Goal: Share content: Share content

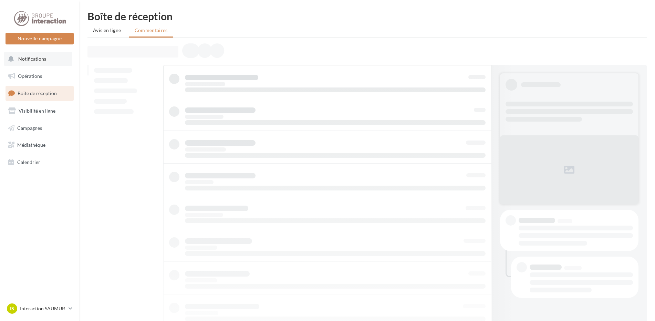
click at [47, 63] on button "Notifications" at bounding box center [38, 59] width 68 height 14
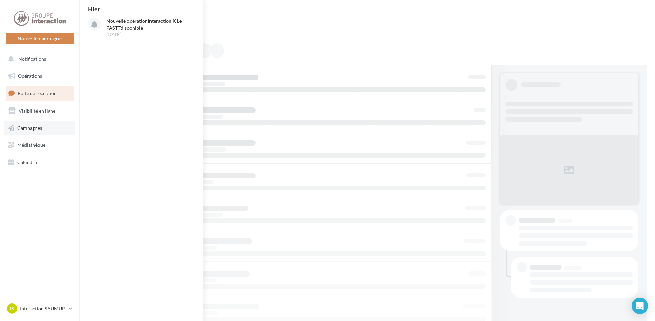
click at [44, 129] on link "Campagnes" at bounding box center [39, 128] width 71 height 14
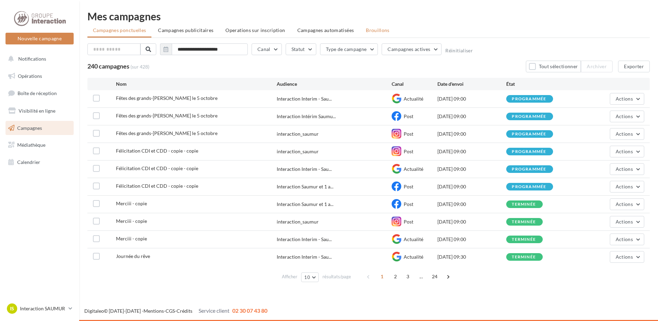
click at [370, 29] on span "Brouillons" at bounding box center [378, 30] width 24 height 6
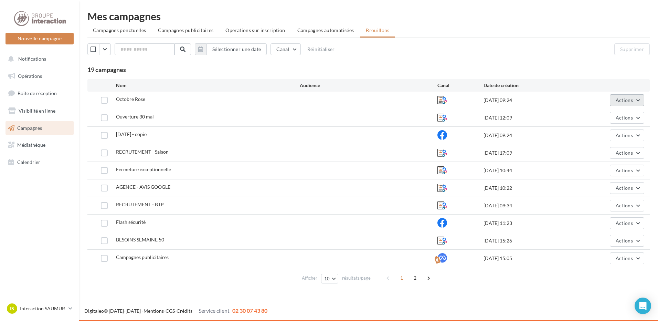
drag, startPoint x: 609, startPoint y: 97, endPoint x: 616, endPoint y: 98, distance: 6.9
click at [611, 97] on div "Actions" at bounding box center [610, 100] width 69 height 12
click at [618, 98] on span "Actions" at bounding box center [624, 100] width 17 height 6
click at [602, 117] on button "Editer" at bounding box center [610, 116] width 69 height 18
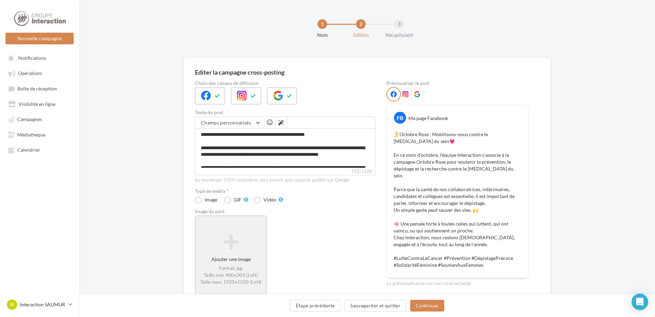
click at [232, 249] on icon at bounding box center [231, 242] width 64 height 17
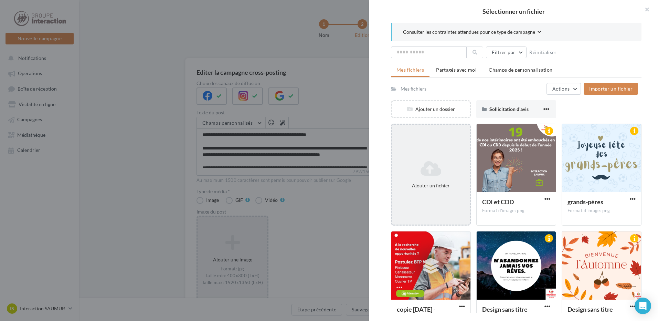
click at [428, 173] on icon at bounding box center [431, 168] width 72 height 17
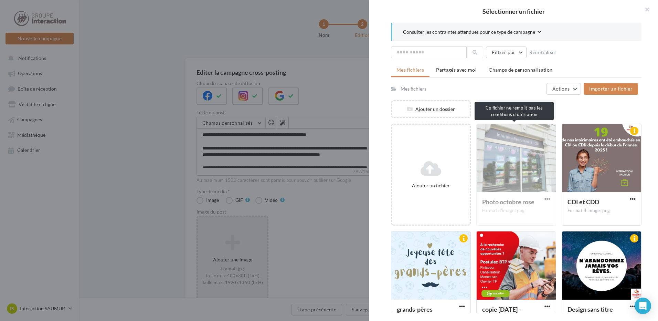
click at [530, 143] on div "Photo octobre rose Format d'image: png" at bounding box center [517, 175] width 80 height 102
click at [542, 199] on div "Photo octobre rose Format d'image: png" at bounding box center [517, 175] width 80 height 102
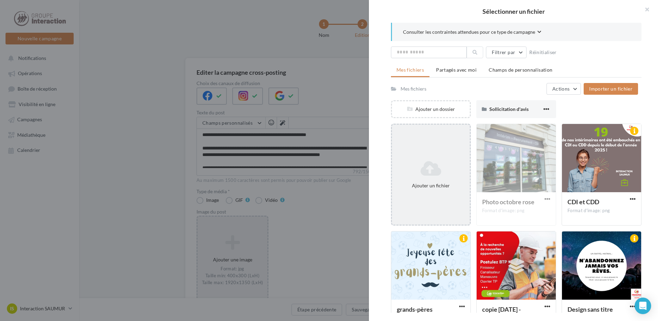
click at [450, 175] on icon at bounding box center [431, 168] width 72 height 17
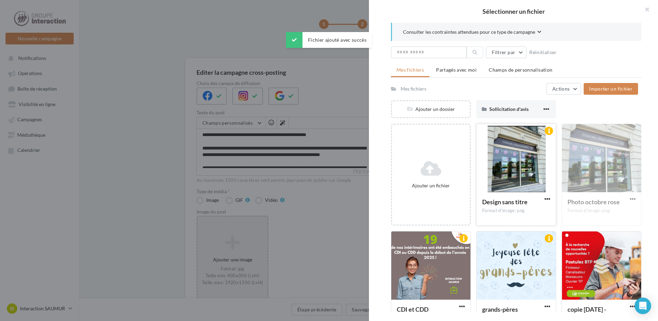
click at [507, 177] on div at bounding box center [516, 158] width 79 height 69
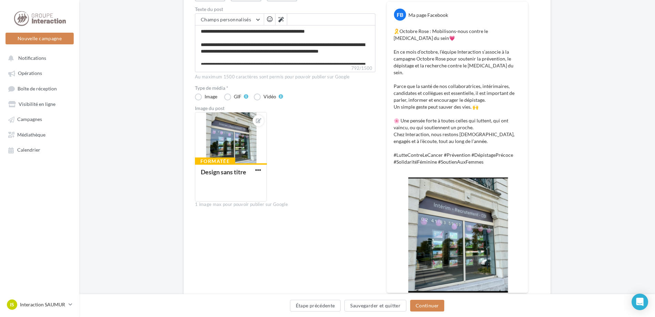
scroll to position [139, 0]
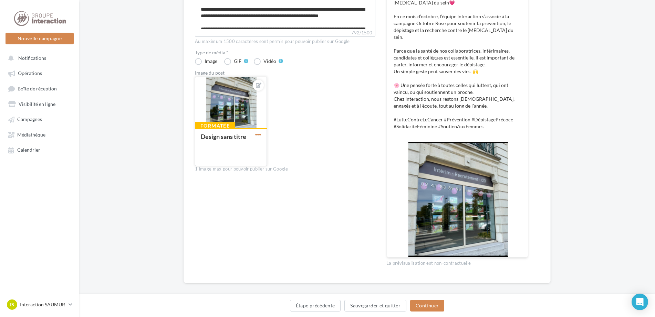
click at [259, 133] on span "button" at bounding box center [258, 135] width 6 height 6
click at [278, 163] on button "Ouvrir l'éditeur d'image" at bounding box center [290, 167] width 73 height 18
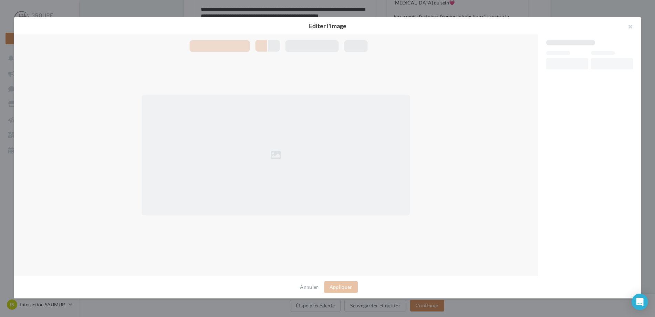
scroll to position [135, 0]
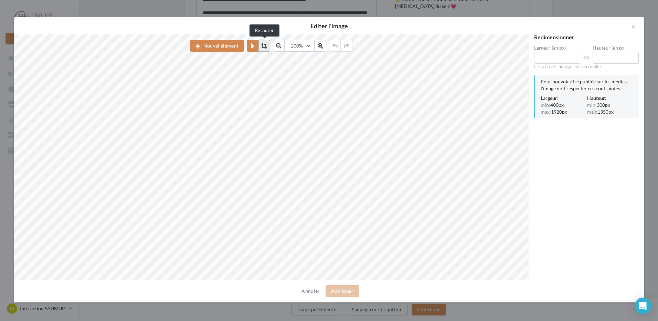
click at [267, 49] on button at bounding box center [265, 46] width 12 height 12
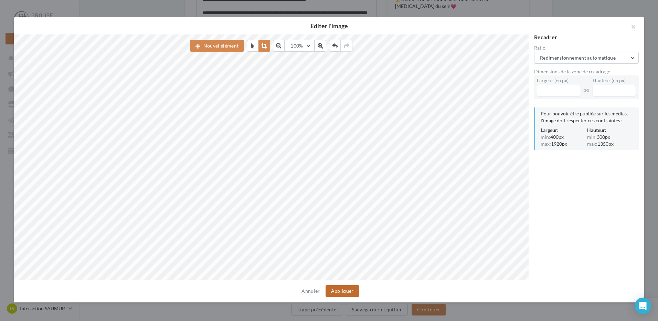
click at [336, 289] on button "Appliquer" at bounding box center [343, 291] width 34 height 12
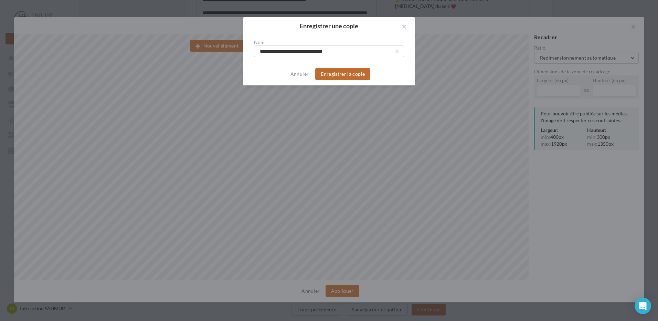
click at [354, 73] on button "Enregistrer la copie" at bounding box center [342, 74] width 55 height 12
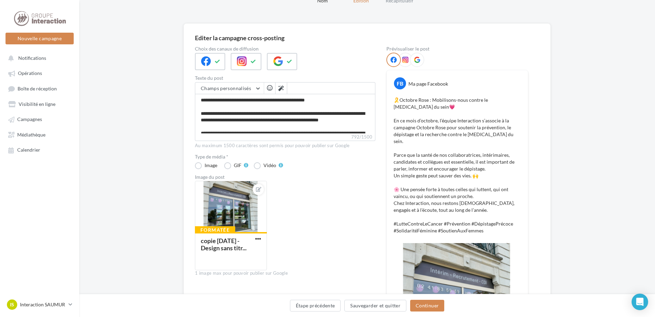
scroll to position [69, 0]
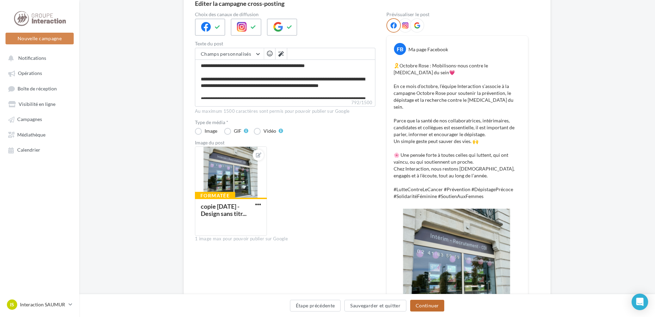
click at [431, 307] on button "Continuer" at bounding box center [427, 306] width 34 height 12
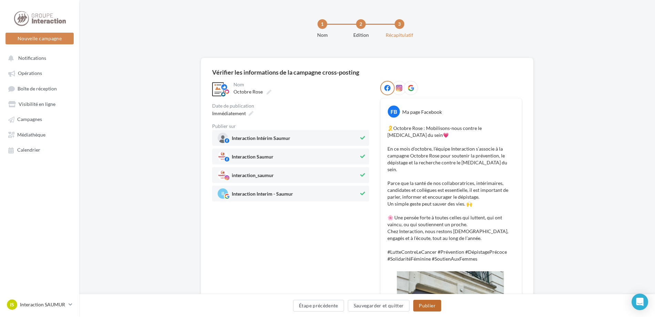
click at [432, 307] on button "Publier" at bounding box center [427, 306] width 28 height 12
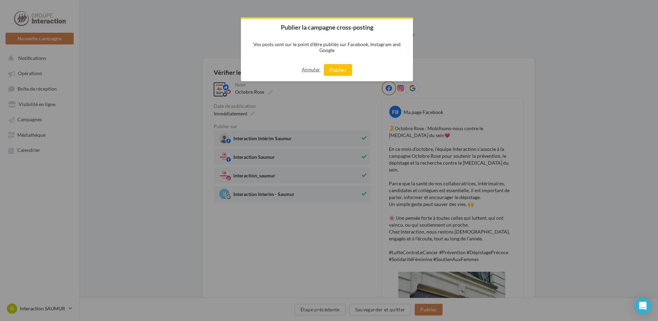
click at [307, 68] on button "Annuler" at bounding box center [311, 69] width 18 height 11
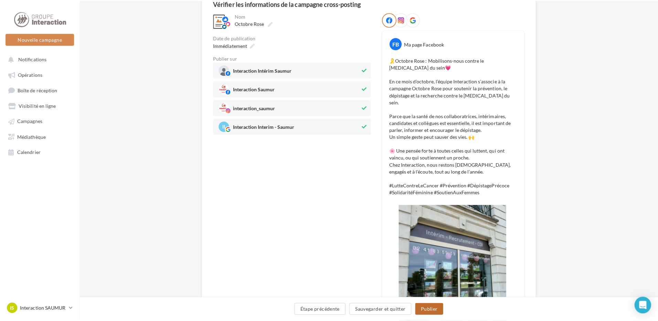
scroll to position [103, 0]
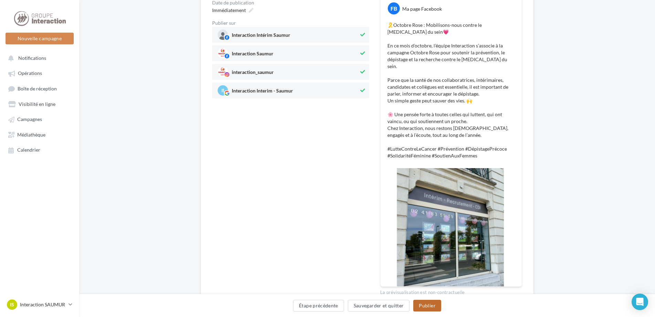
click at [429, 306] on button "Publier" at bounding box center [427, 306] width 28 height 12
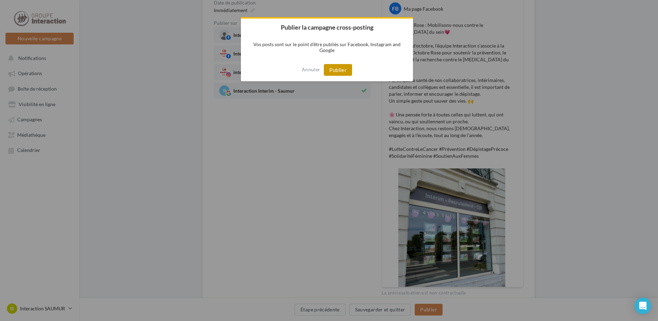
click at [334, 66] on button "Publier" at bounding box center [338, 70] width 28 height 12
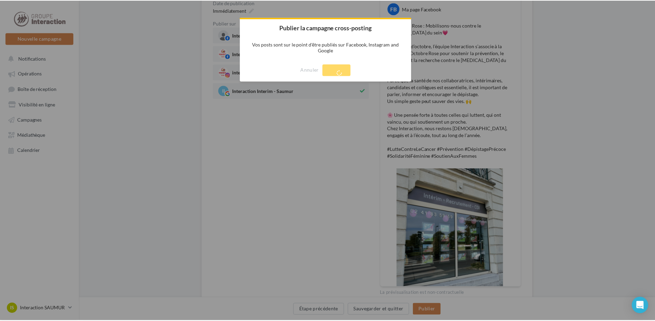
scroll to position [11, 0]
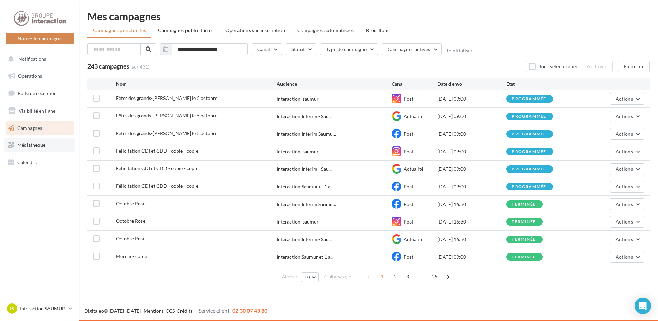
click at [43, 149] on link "Médiathèque" at bounding box center [39, 145] width 71 height 14
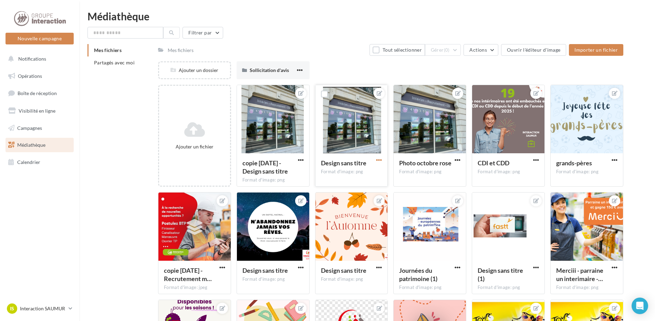
click at [377, 159] on span "button" at bounding box center [379, 160] width 6 height 6
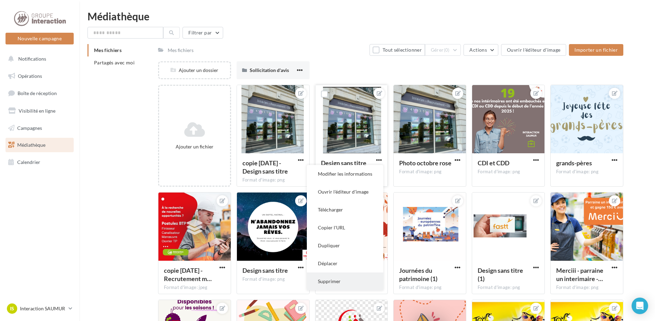
click at [334, 280] on button "Supprimer" at bounding box center [345, 281] width 76 height 18
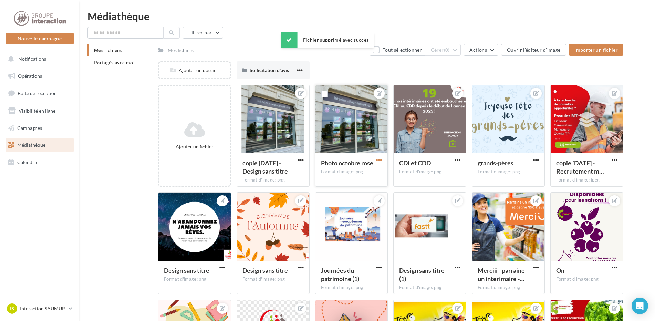
click at [377, 161] on span "button" at bounding box center [379, 160] width 6 height 6
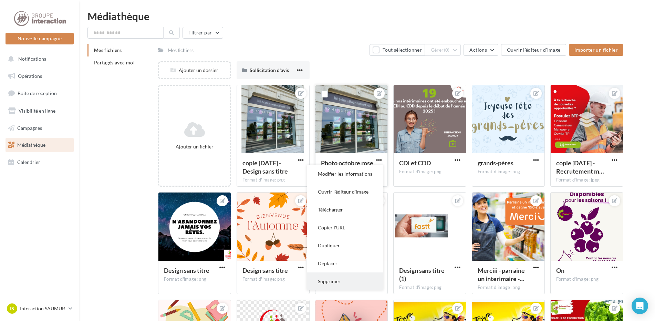
click at [334, 284] on button "Supprimer" at bounding box center [345, 281] width 76 height 18
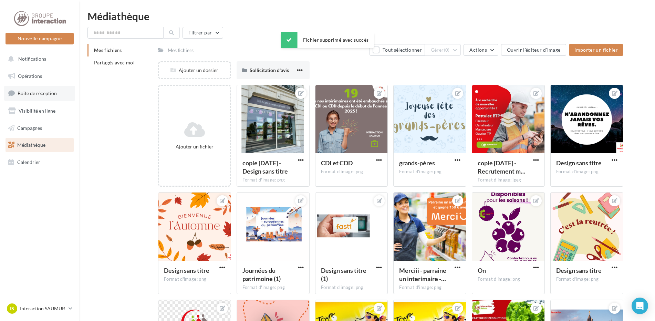
click at [49, 95] on span "Boîte de réception" at bounding box center [37, 93] width 39 height 6
